Goal: Information Seeking & Learning: Learn about a topic

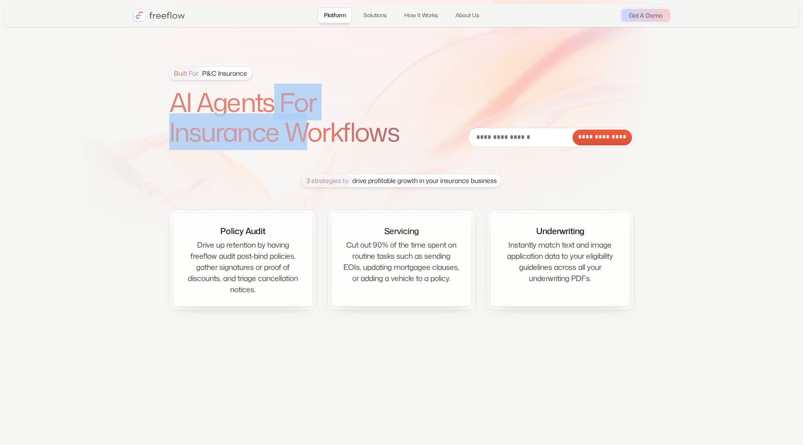
drag, startPoint x: 275, startPoint y: 98, endPoint x: 301, endPoint y: 130, distance: 40.6
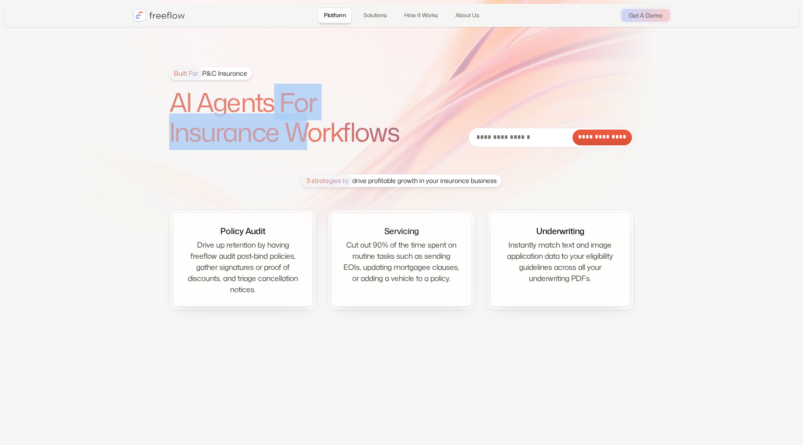
click at [301, 130] on h1 "AI Agents For Insurance Workflows" at bounding box center [297, 117] width 256 height 60
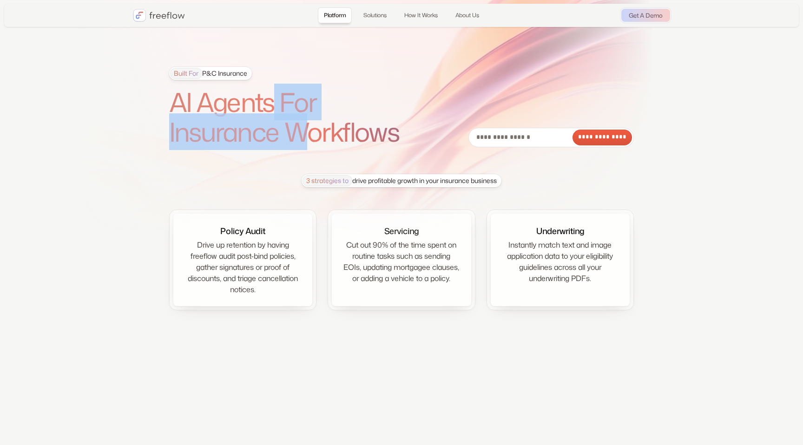
click at [301, 130] on h1 "AI Agents For Insurance Workflows" at bounding box center [297, 117] width 256 height 60
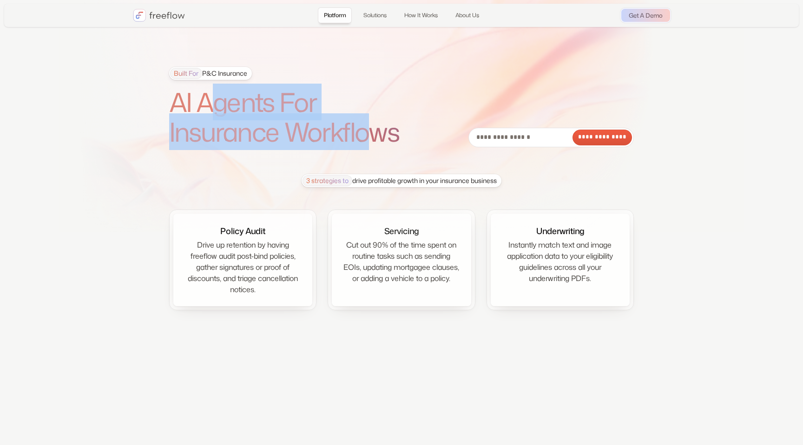
drag, startPoint x: 376, startPoint y: 133, endPoint x: 217, endPoint y: 85, distance: 165.5
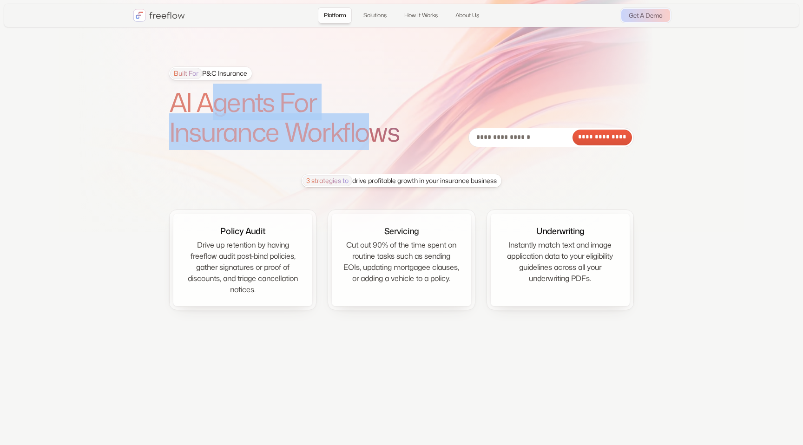
click at [217, 87] on h1 "AI Agents For Insurance Workflows" at bounding box center [297, 117] width 256 height 60
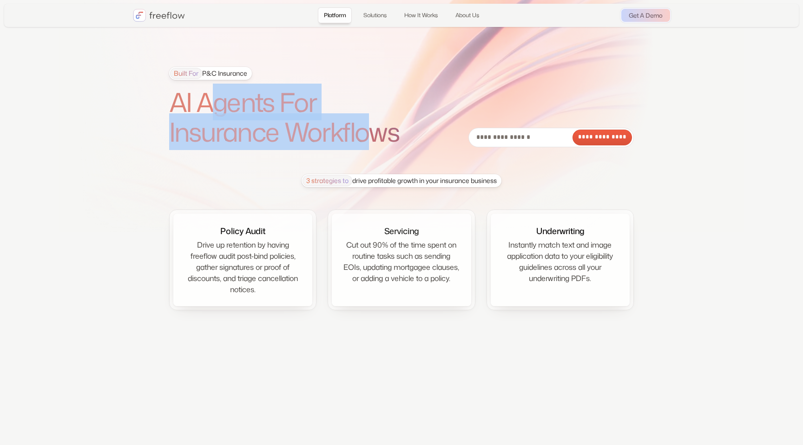
click at [217, 87] on h1 "AI Agents For Insurance Workflows" at bounding box center [297, 117] width 256 height 60
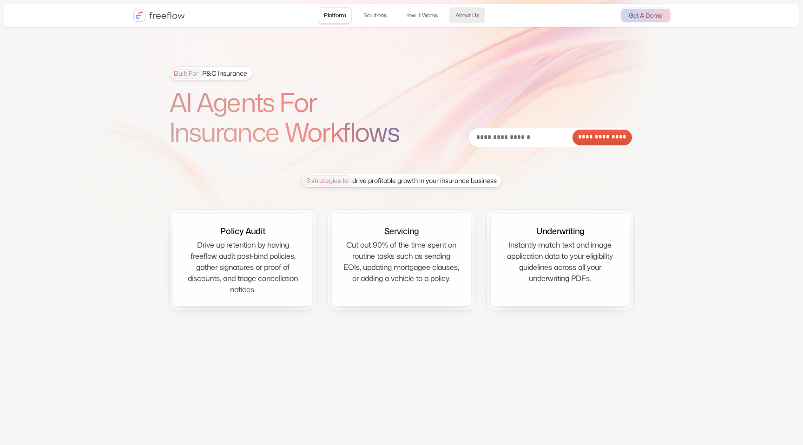
click at [462, 16] on link "About Us" at bounding box center [467, 15] width 36 height 16
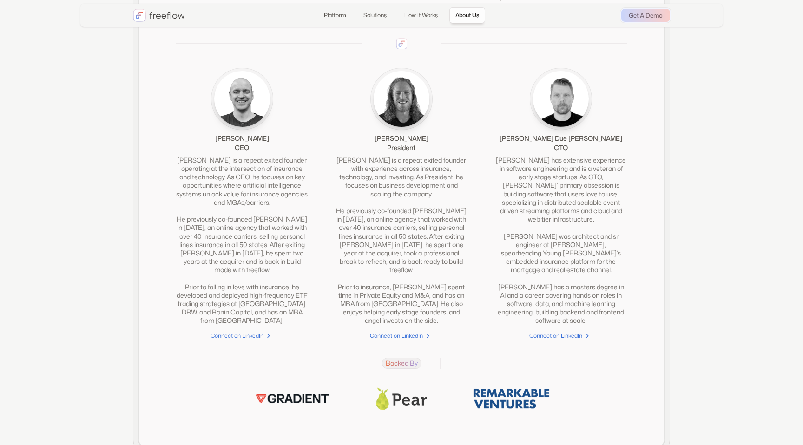
scroll to position [2089, 0]
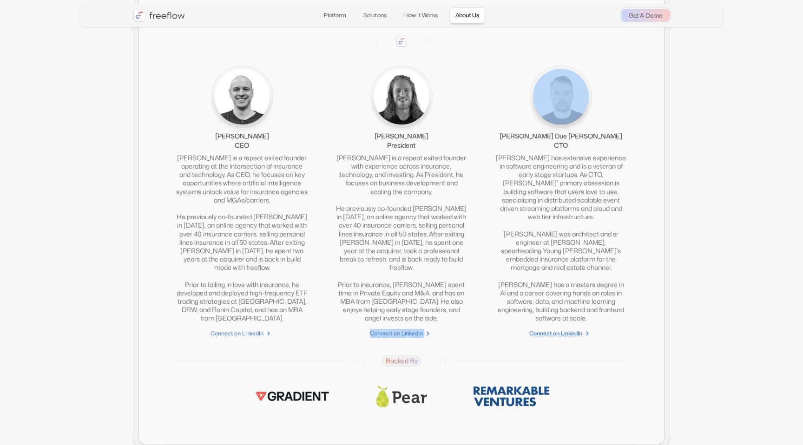
click at [558, 338] on div "Connect on LinkedIn" at bounding box center [555, 333] width 53 height 9
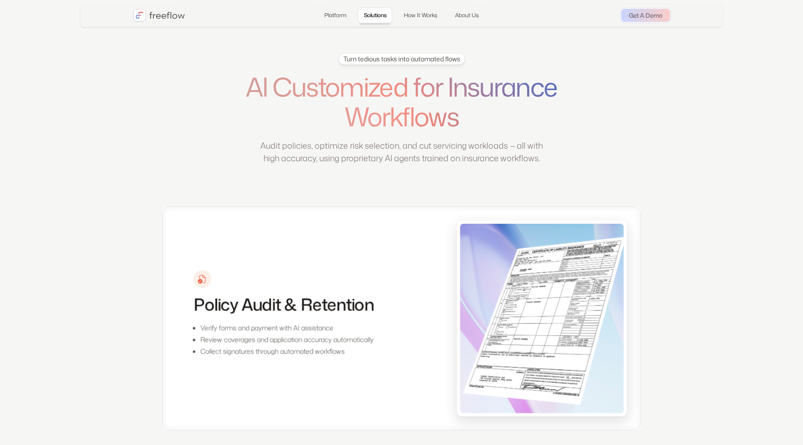
scroll to position [0, 0]
